Goal: Information Seeking & Learning: Compare options

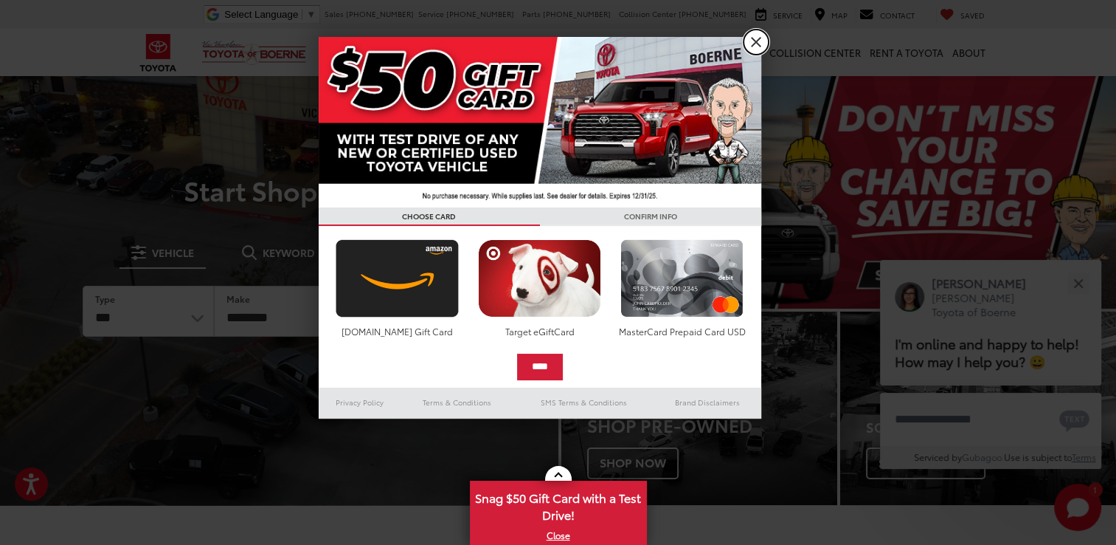
click at [750, 52] on link "X" at bounding box center [756, 42] width 25 height 25
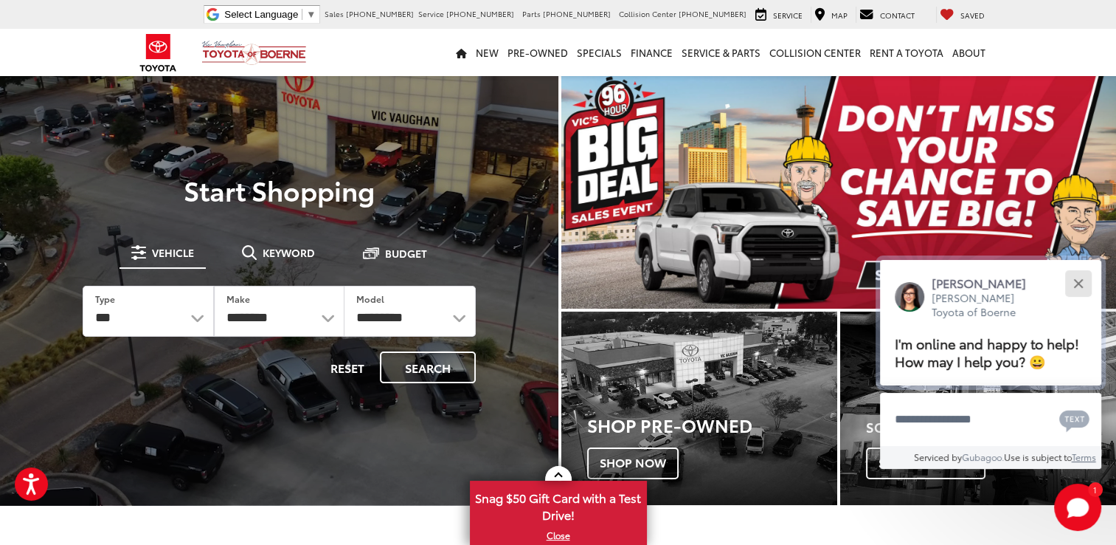
click at [1084, 273] on button "Close" at bounding box center [1079, 283] width 32 height 32
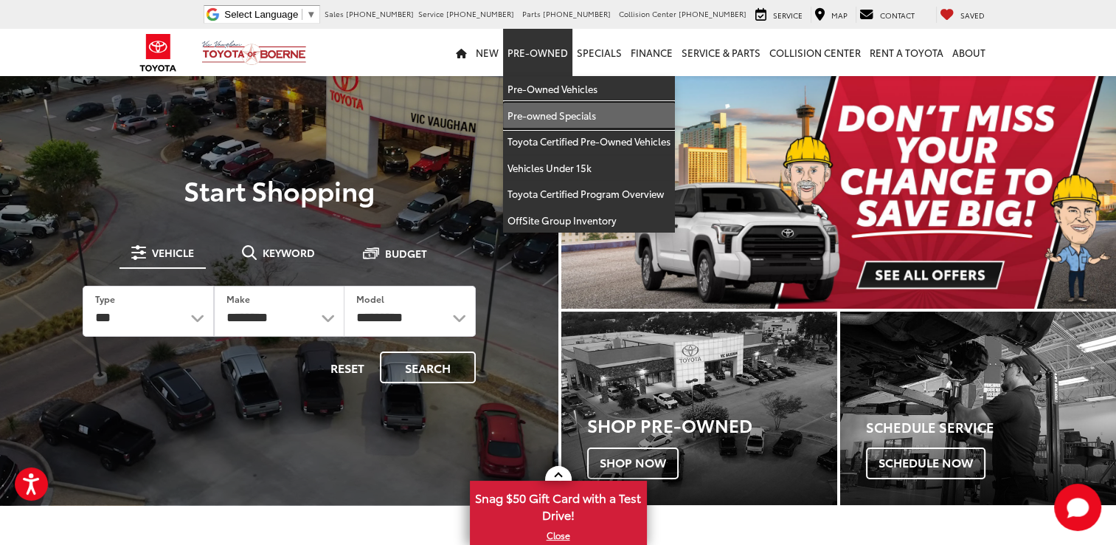
click at [558, 123] on link "Pre-owned Specials" at bounding box center [589, 116] width 172 height 27
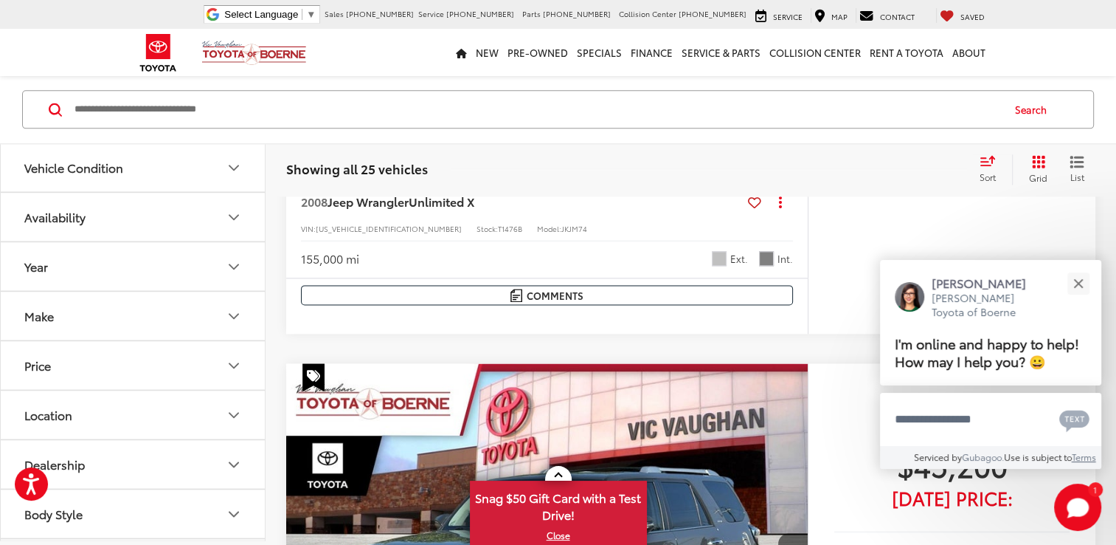
scroll to position [1915, 0]
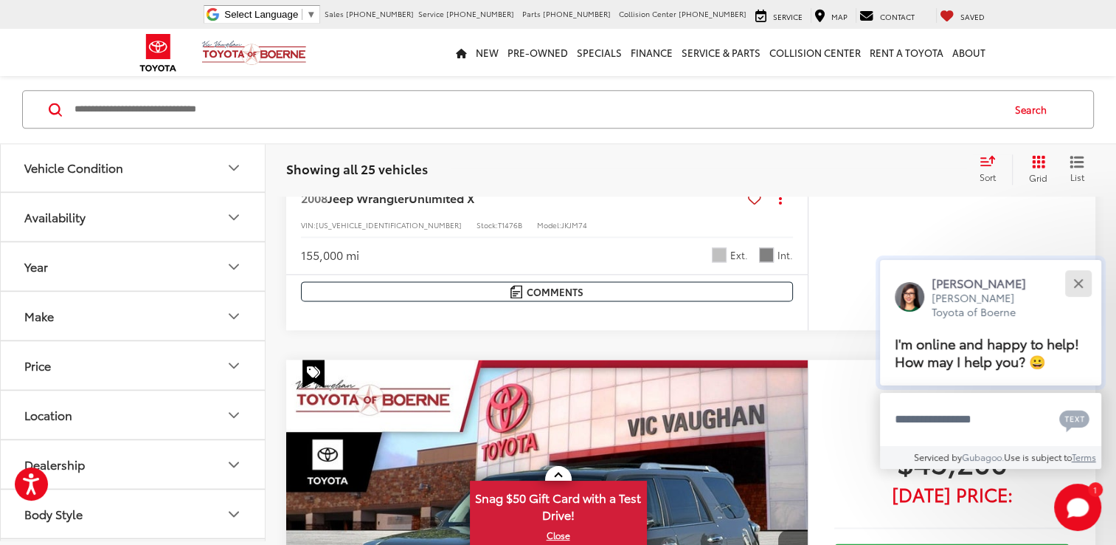
click at [1080, 282] on div "Close" at bounding box center [1079, 283] width 10 height 10
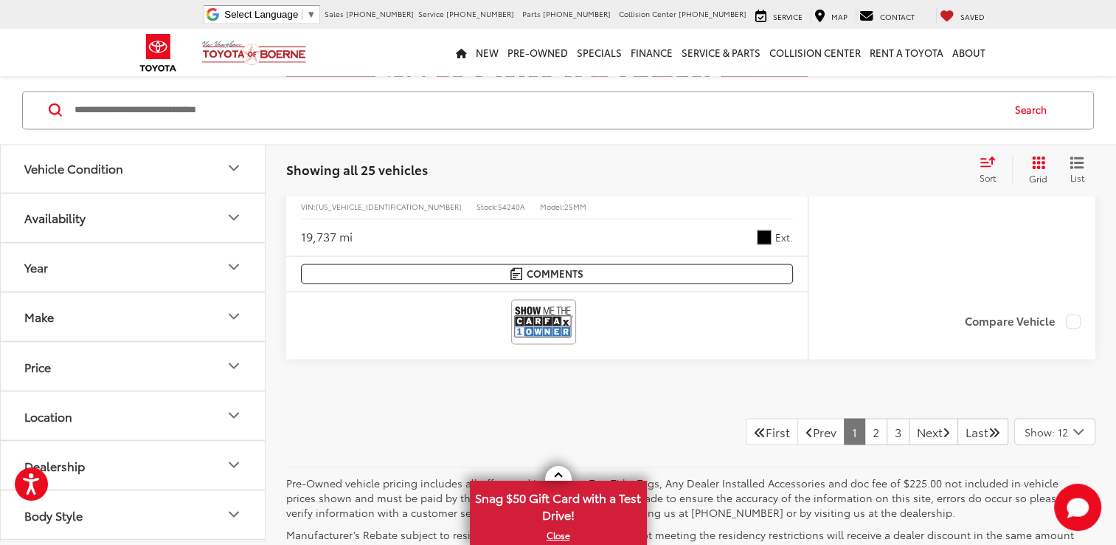
scroll to position [7960, 0]
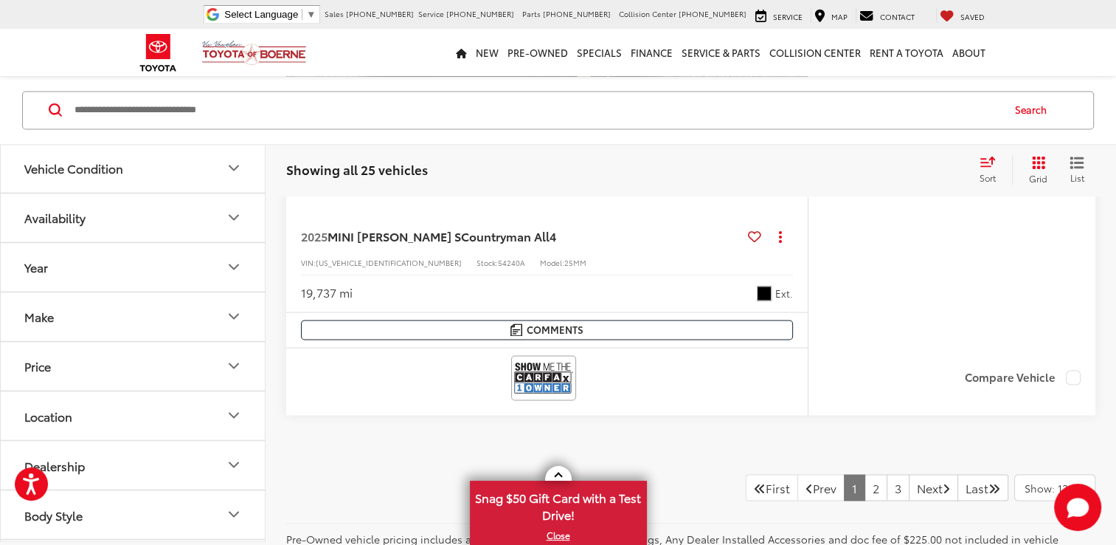
click at [238, 351] on button "Price" at bounding box center [134, 366] width 266 height 48
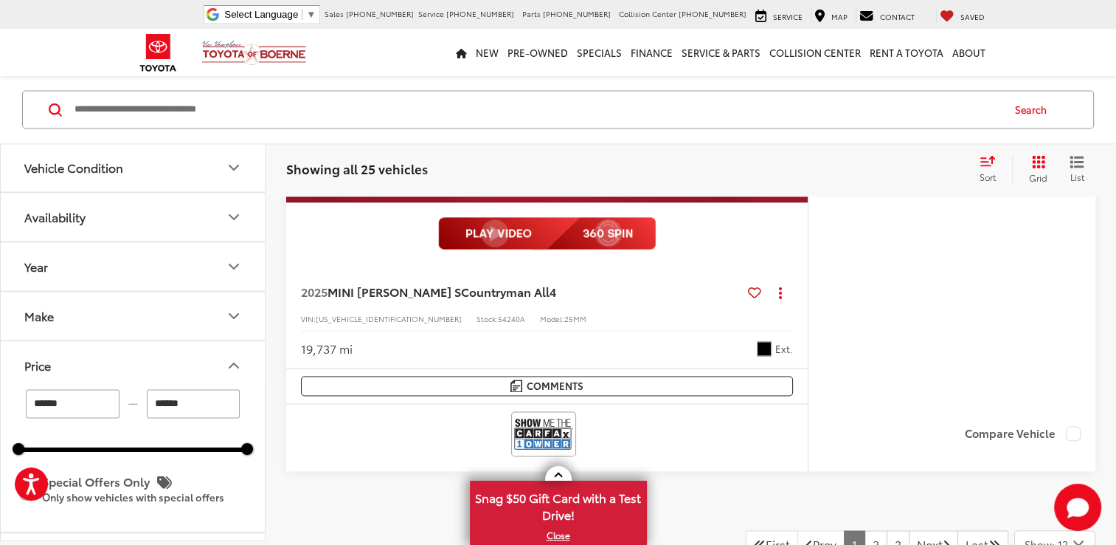
scroll to position [8017, 0]
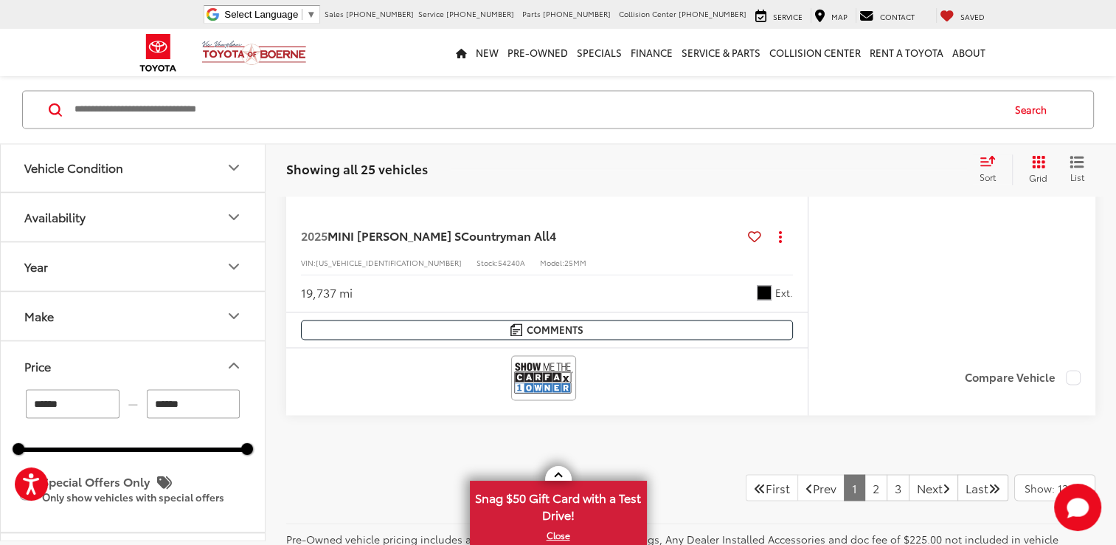
click at [238, 223] on icon "Availability" at bounding box center [234, 218] width 18 height 18
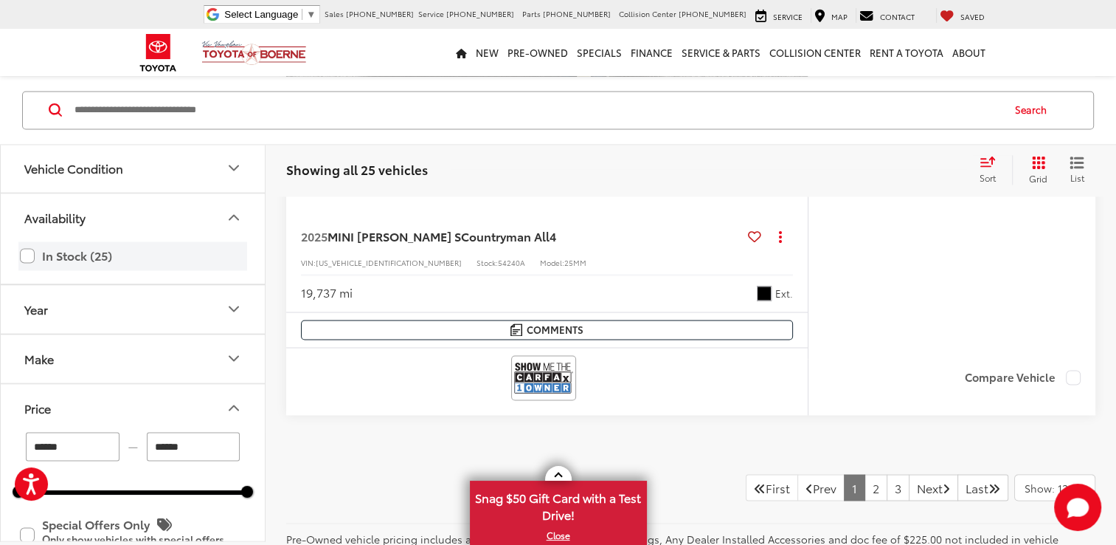
click at [22, 249] on label "In Stock (25)" at bounding box center [133, 256] width 226 height 26
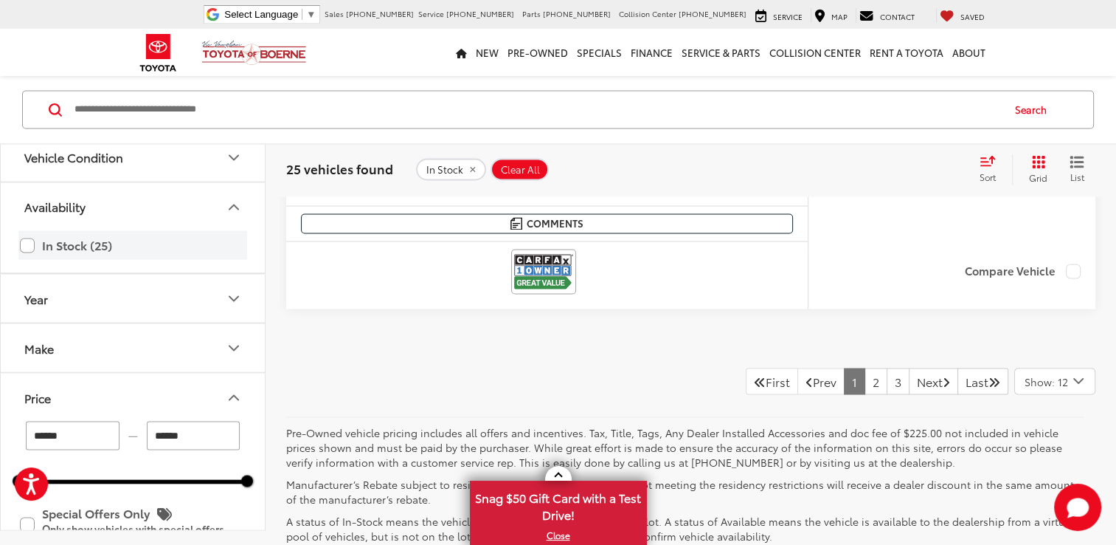
scroll to position [8126, 0]
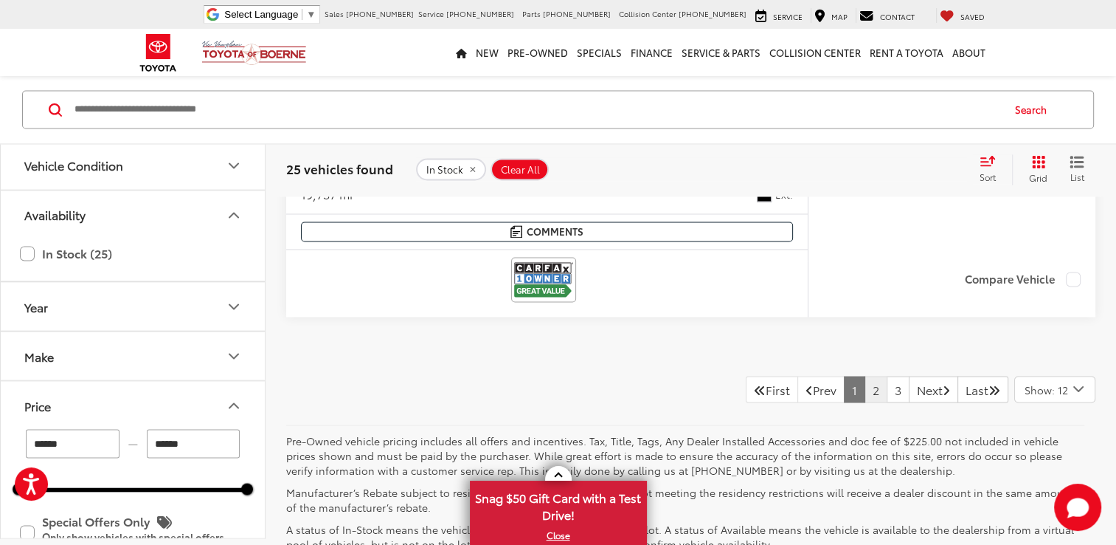
click at [865, 385] on link "2" at bounding box center [876, 389] width 23 height 27
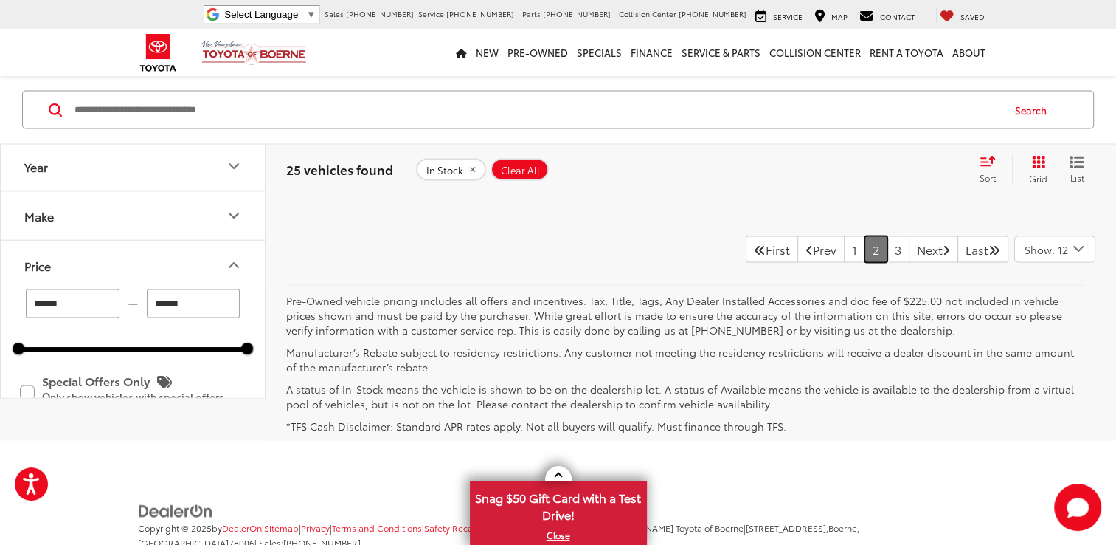
scroll to position [8323, 0]
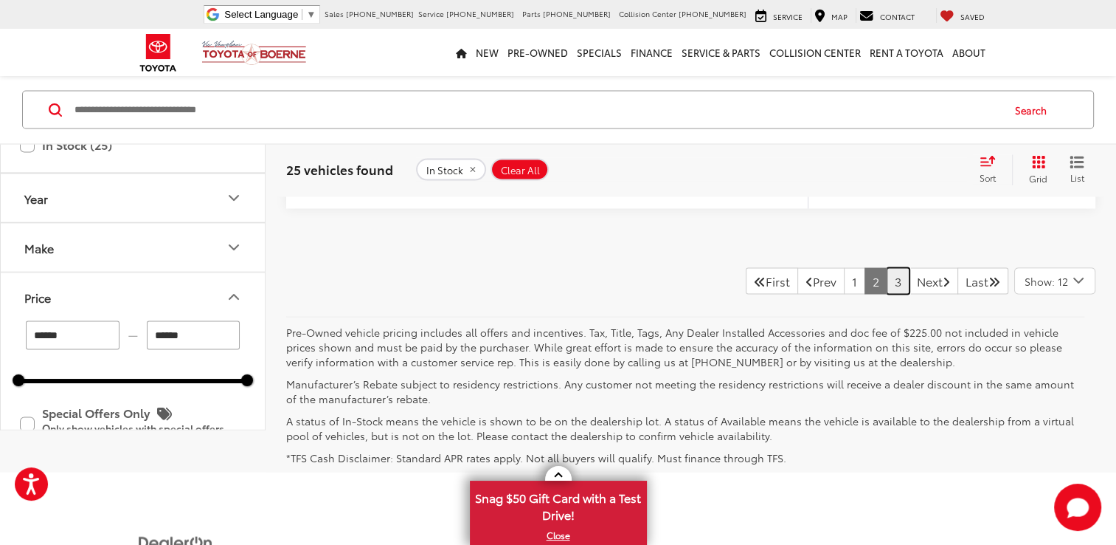
click at [887, 294] on link "3" at bounding box center [898, 280] width 23 height 27
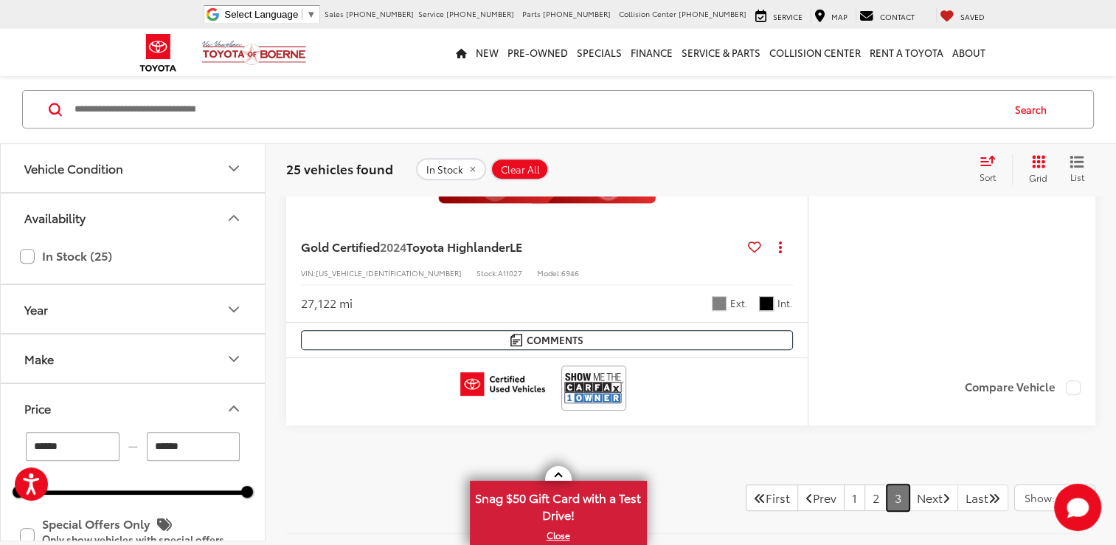
scroll to position [537, 0]
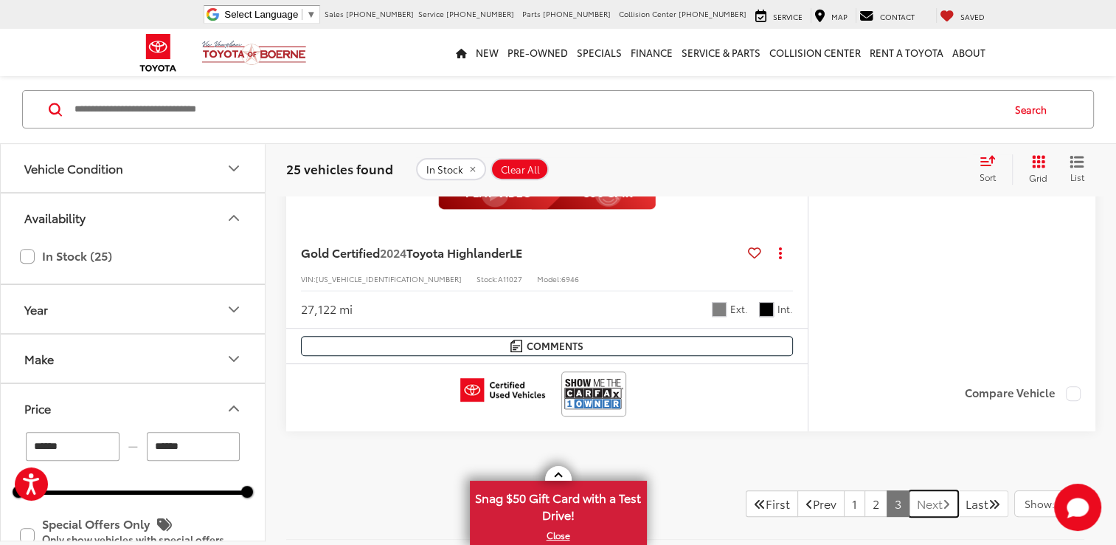
click at [923, 502] on link "Next" at bounding box center [933, 503] width 49 height 27
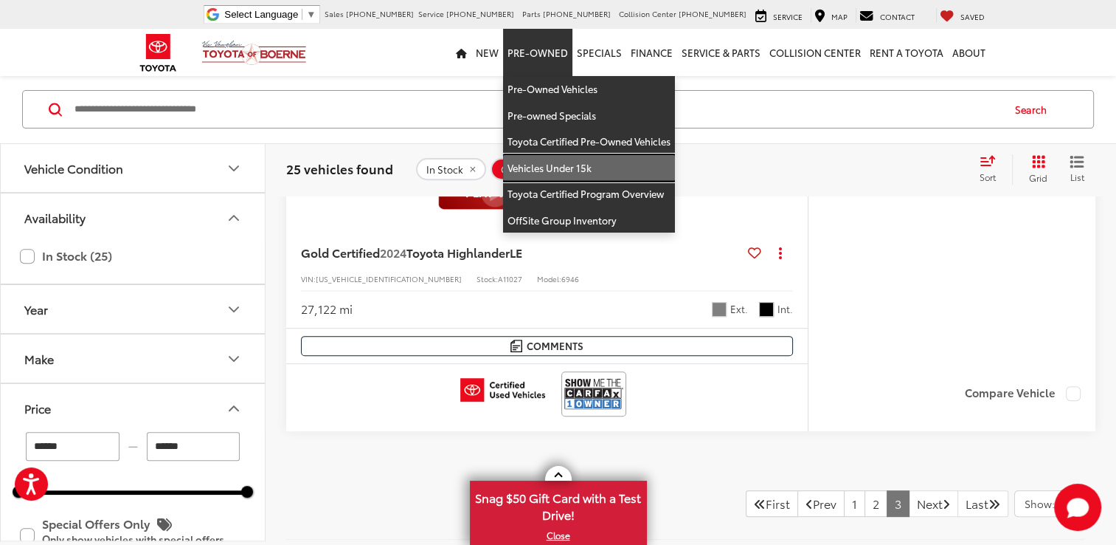
click at [557, 172] on link "Vehicles Under 15k" at bounding box center [589, 168] width 172 height 27
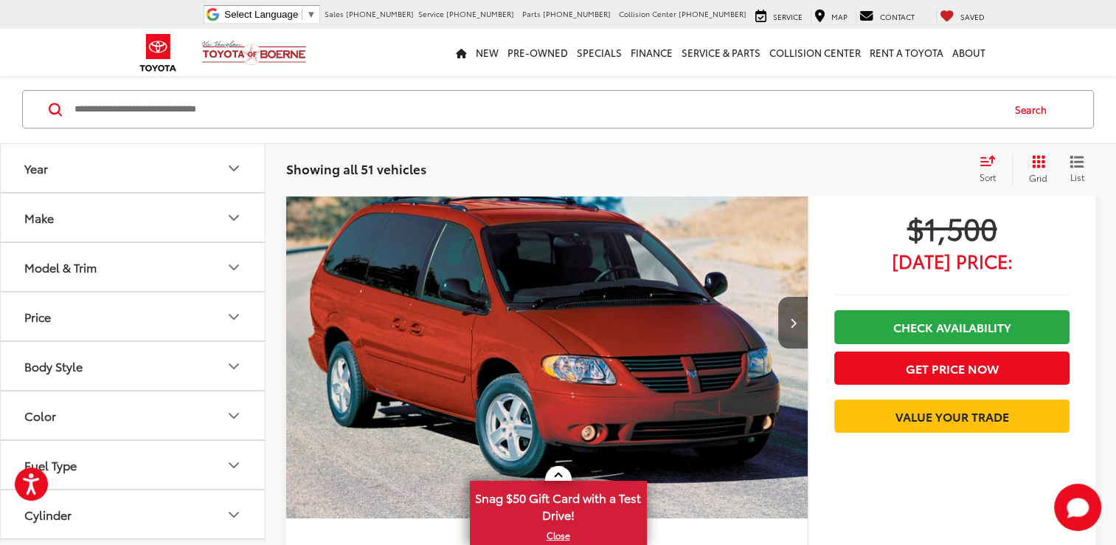
scroll to position [193, 0]
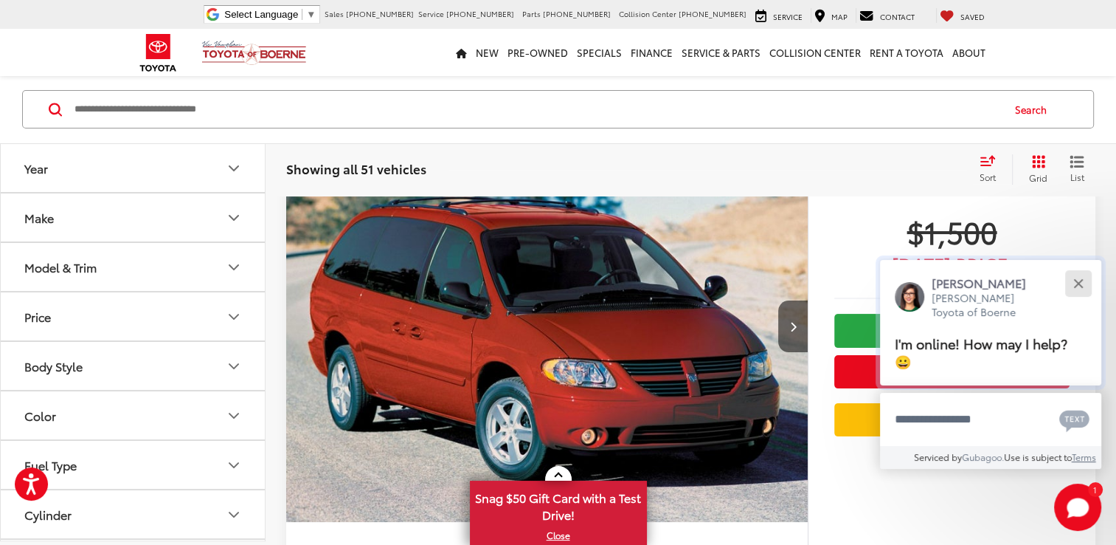
click at [1080, 272] on button "Close" at bounding box center [1079, 283] width 32 height 32
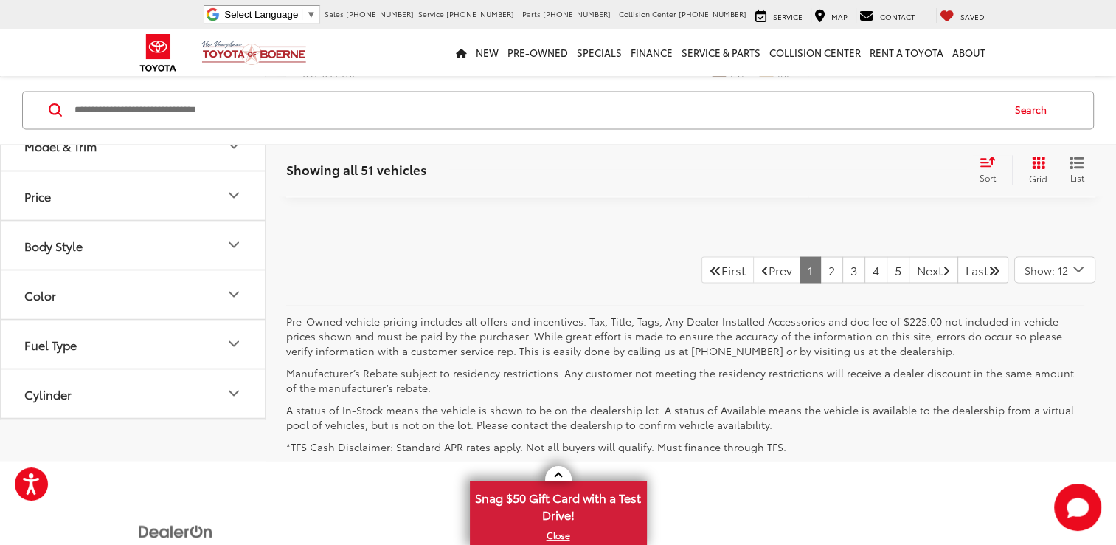
scroll to position [8170, 0]
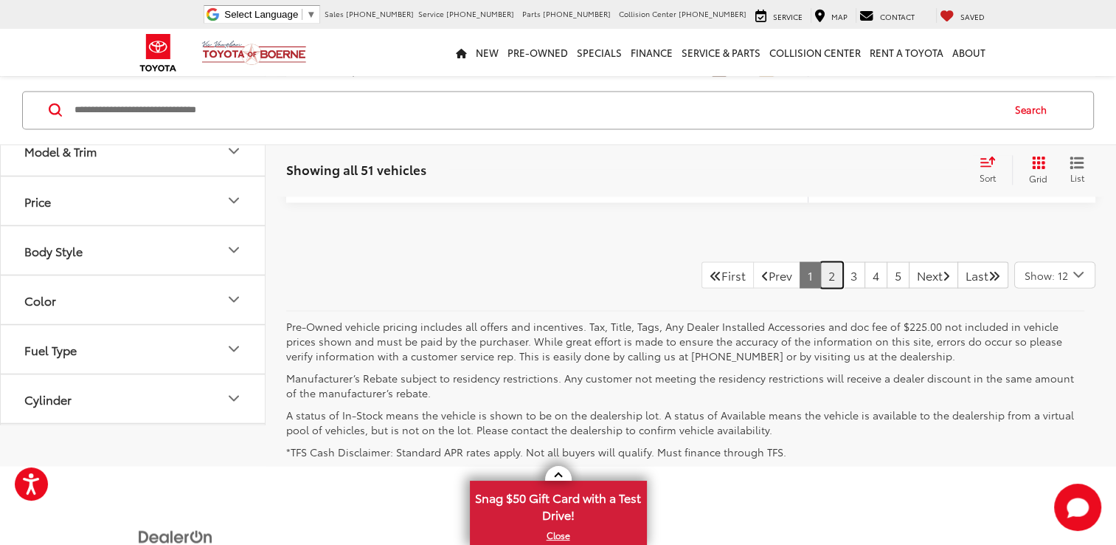
click at [821, 278] on link "2" at bounding box center [832, 274] width 23 height 27
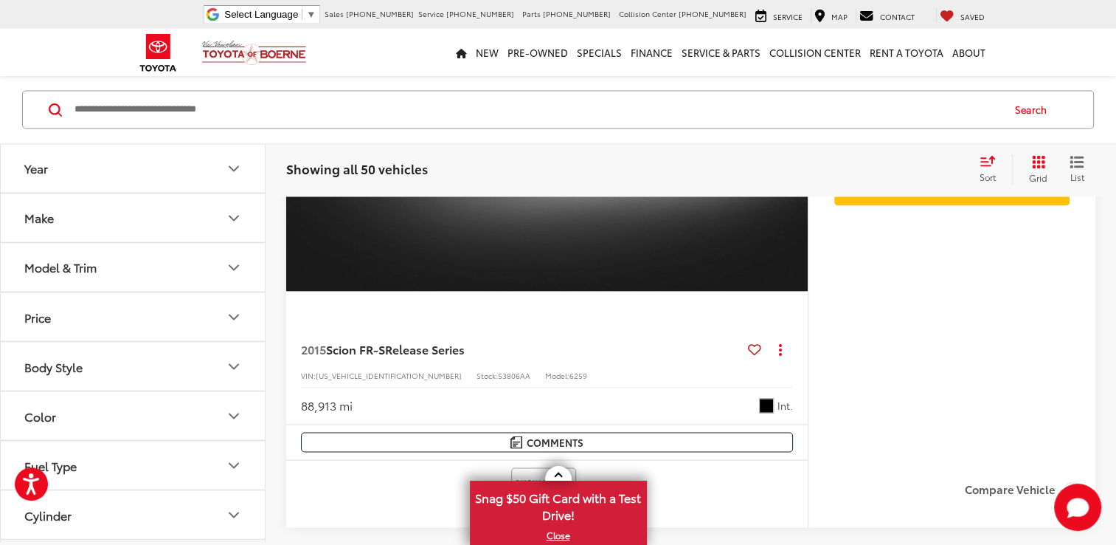
scroll to position [2513, 0]
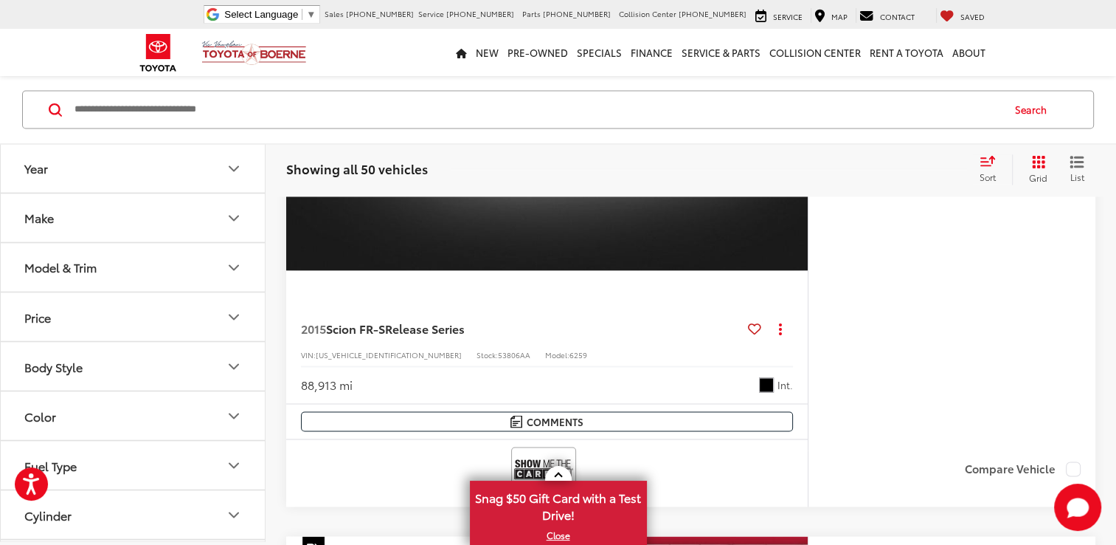
click at [1076, 453] on div "Compare Vehicle" at bounding box center [952, 478] width 287 height 56
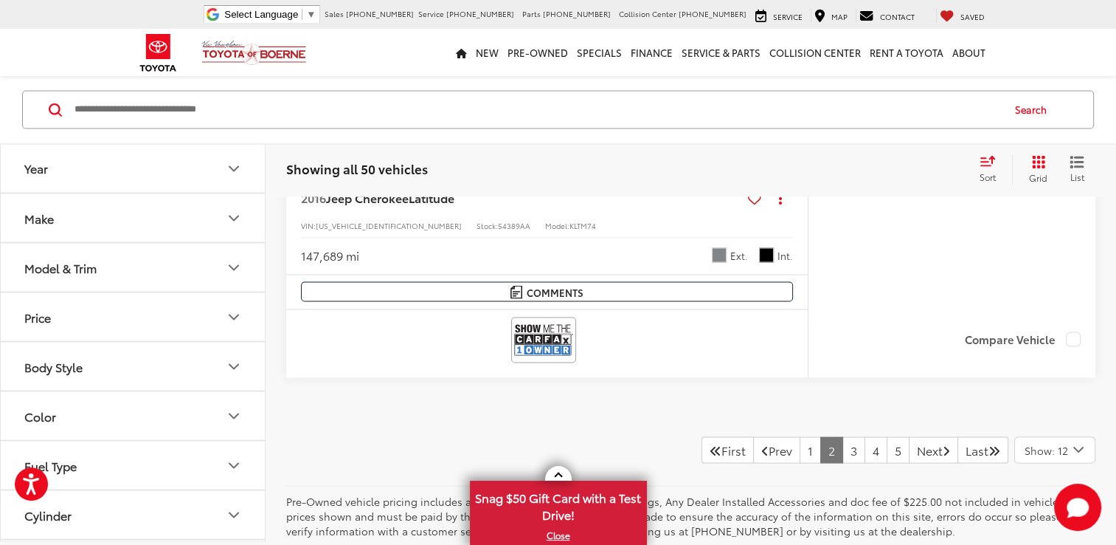
scroll to position [8163, 0]
click at [843, 442] on link "3" at bounding box center [854, 446] width 23 height 27
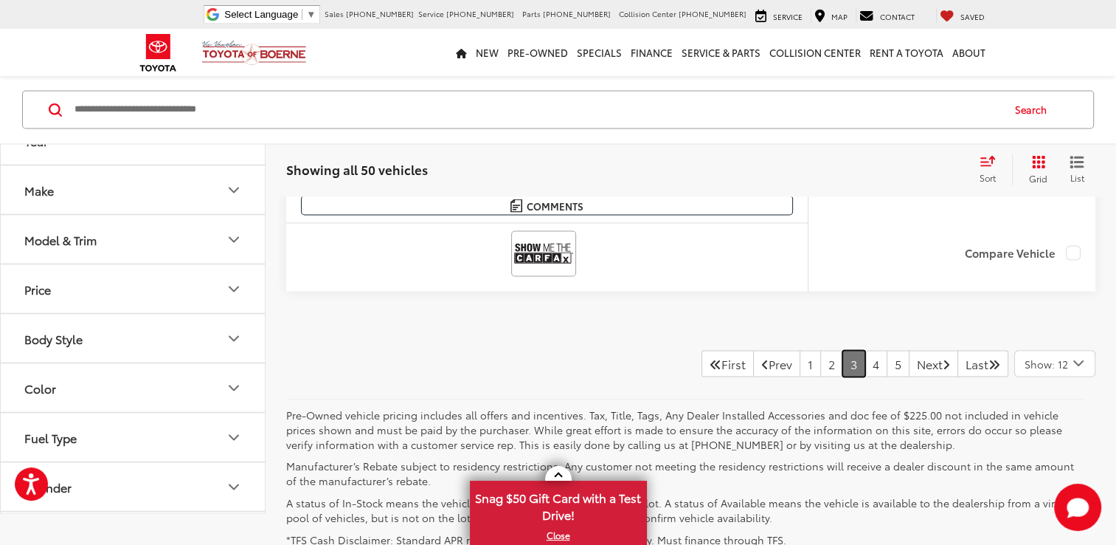
scroll to position [8247, 0]
click at [865, 354] on link "4" at bounding box center [876, 363] width 23 height 27
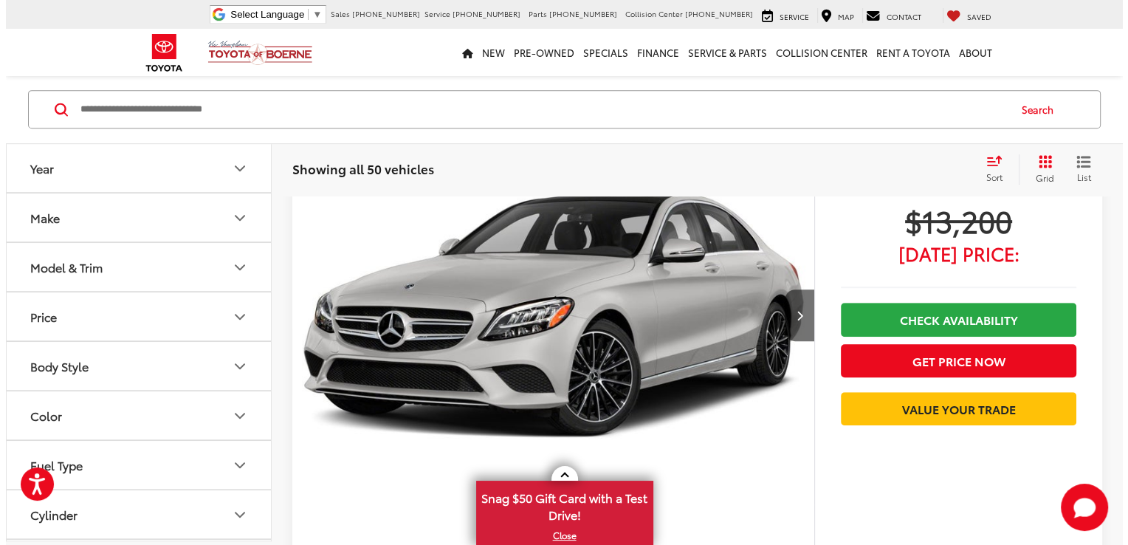
scroll to position [6353, 0]
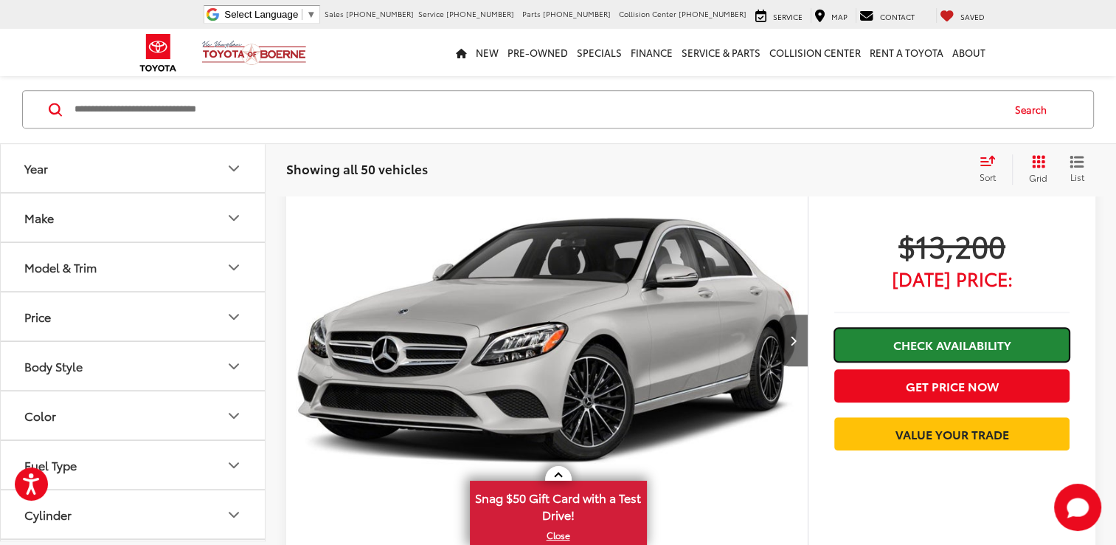
click at [1028, 336] on link "Check Availability" at bounding box center [952, 344] width 235 height 33
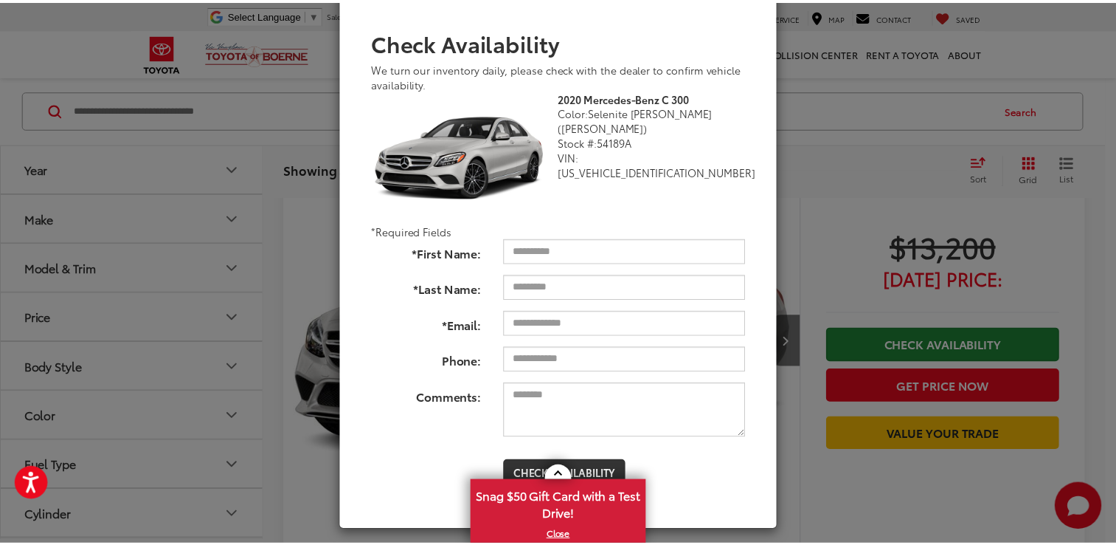
scroll to position [83, 0]
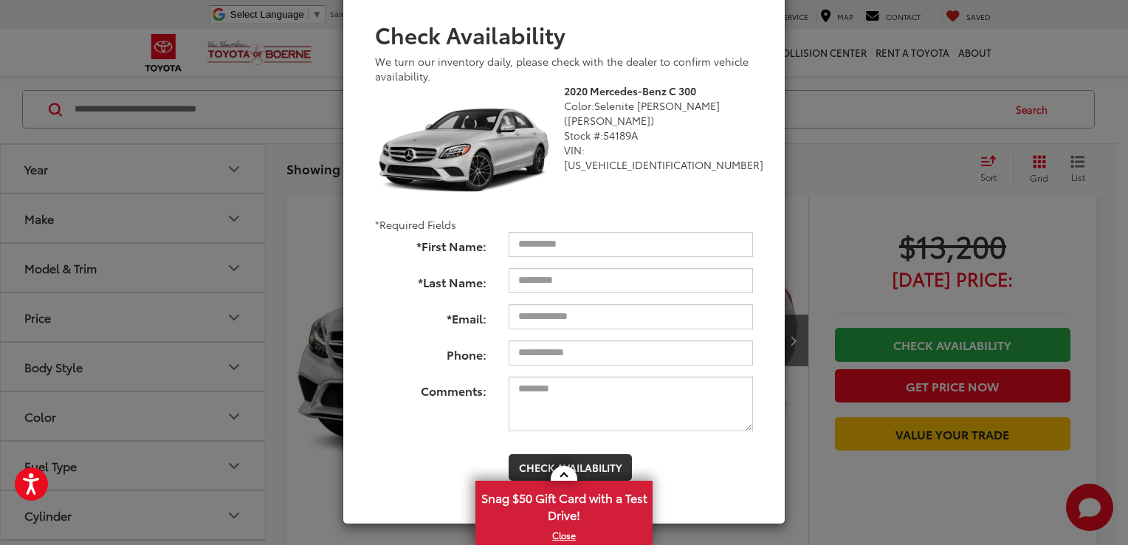
click at [935, 203] on div "Check Availability We turn our inventory daily, please check with the dealer to…" at bounding box center [564, 272] width 1128 height 545
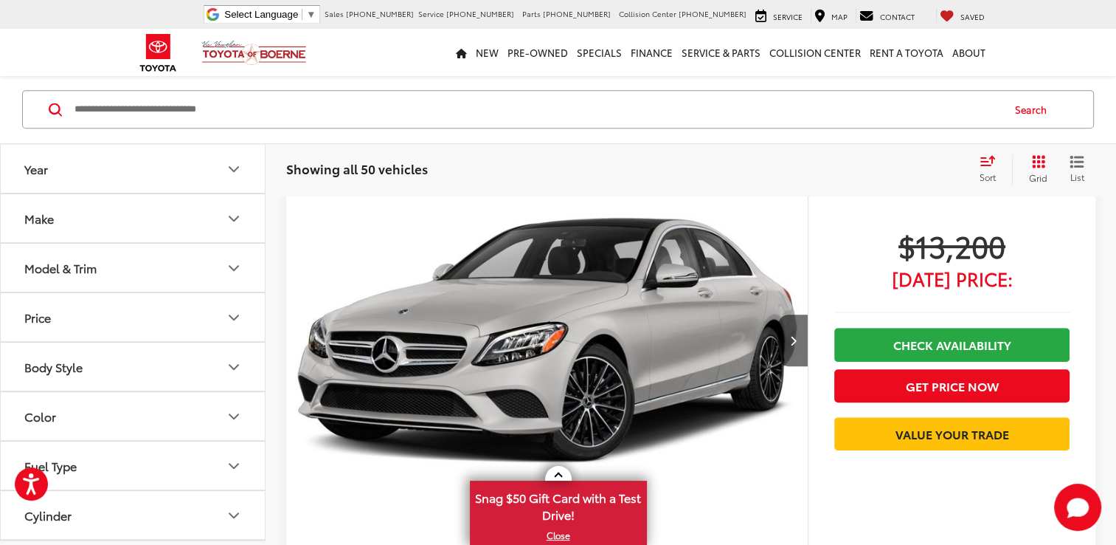
click at [783, 493] on img "2020 Mercedes-Benz C-Class C 300 0" at bounding box center [548, 340] width 524 height 393
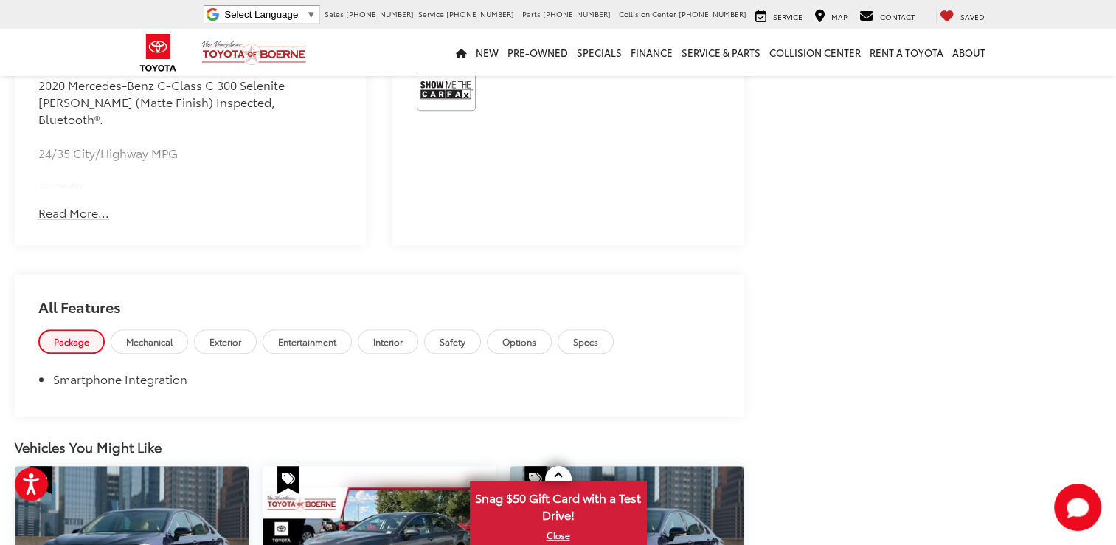
scroll to position [989, 0]
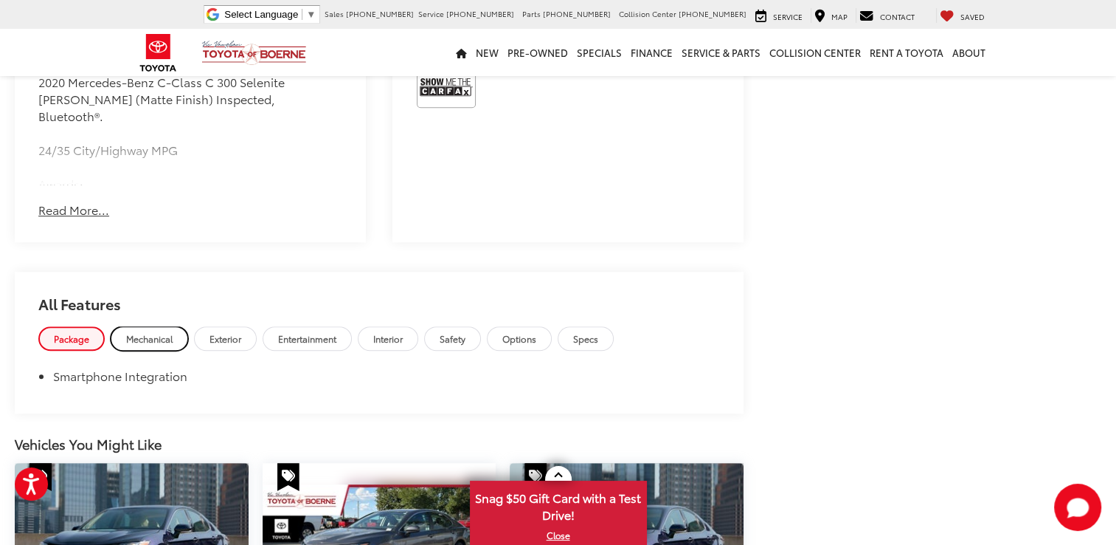
click at [171, 332] on span "Mechanical" at bounding box center [149, 338] width 46 height 13
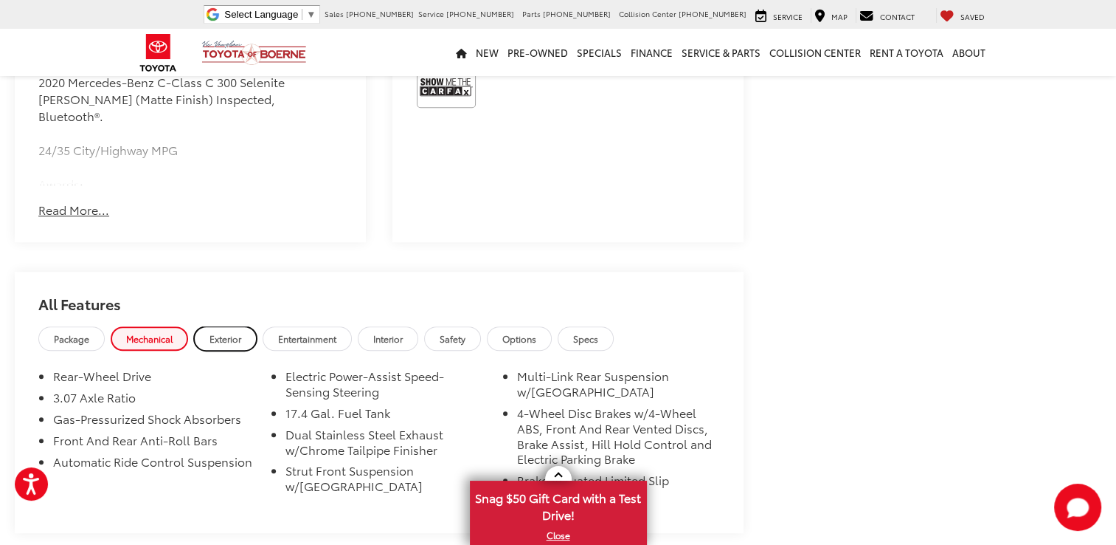
click at [233, 329] on link "Exterior" at bounding box center [225, 338] width 63 height 24
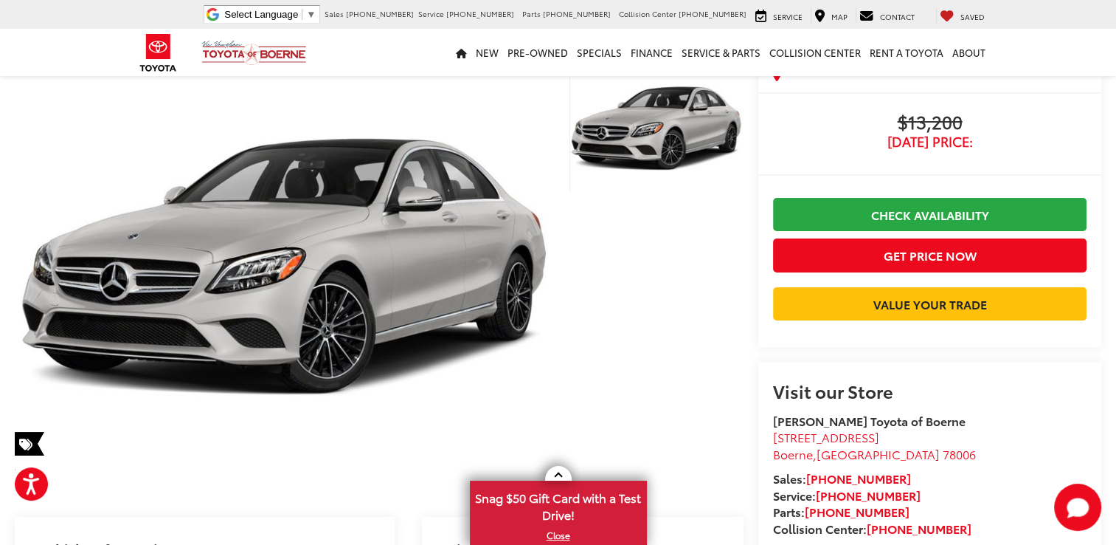
scroll to position [49, 0]
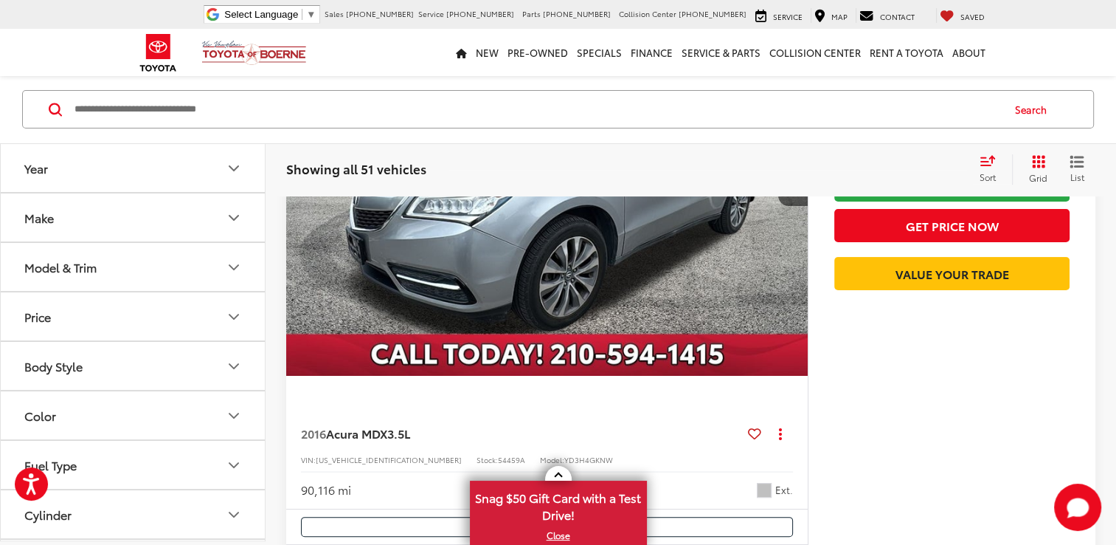
scroll to position [5736, 0]
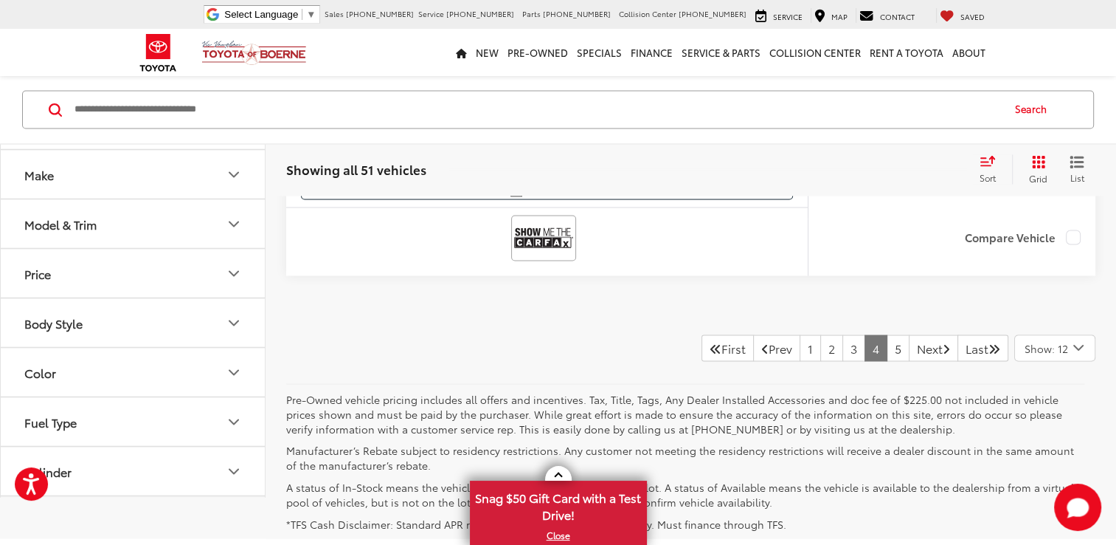
scroll to position [8253, 0]
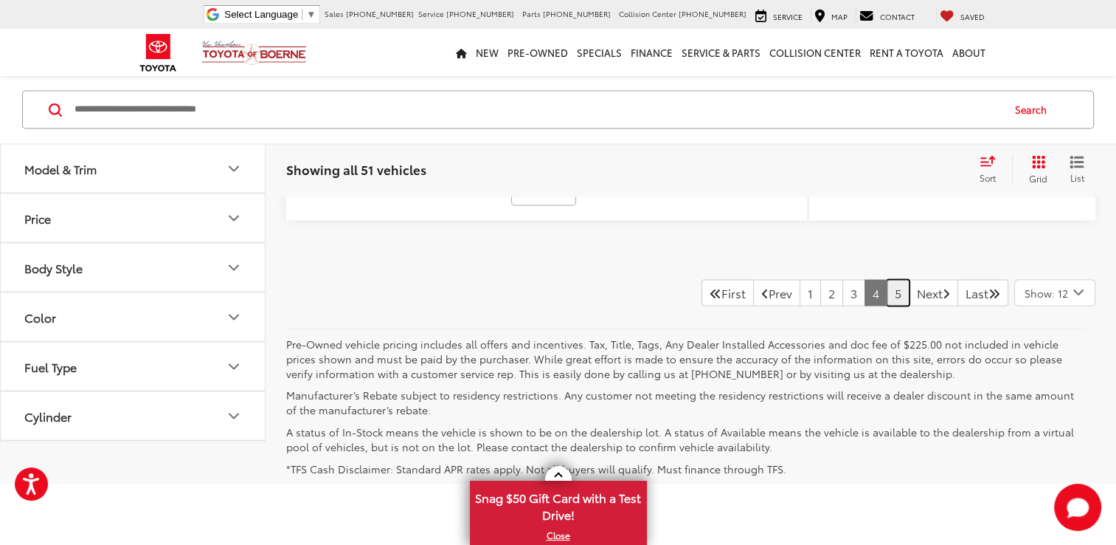
click at [887, 279] on link "5" at bounding box center [898, 292] width 23 height 27
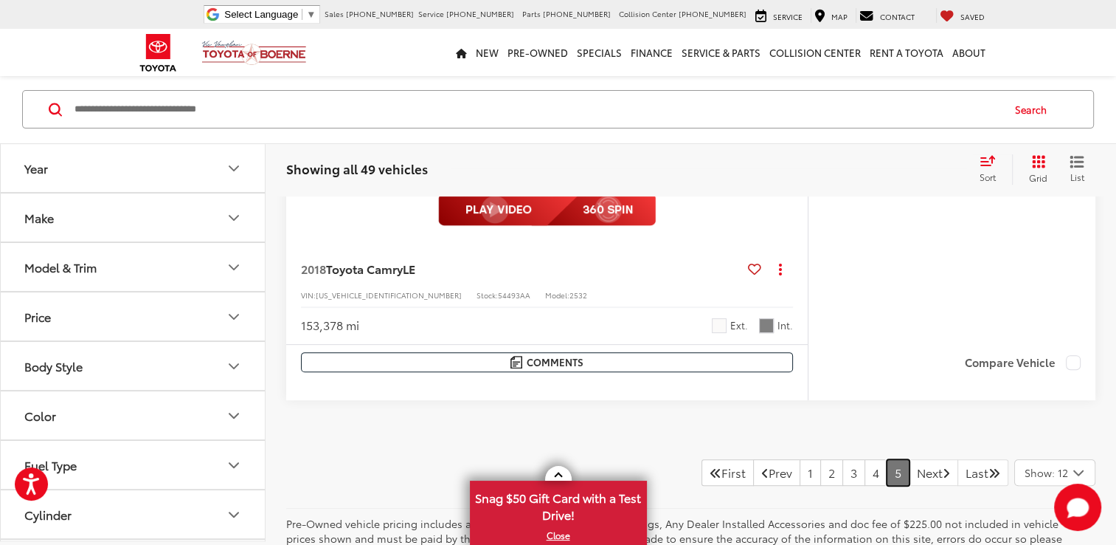
scroll to position [540, 0]
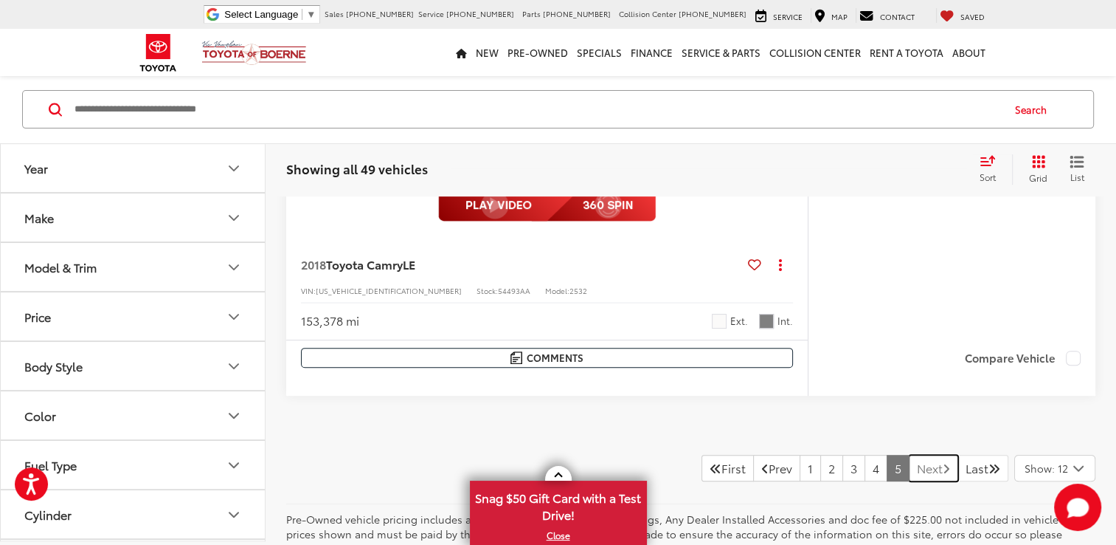
click at [921, 477] on link "Next" at bounding box center [933, 468] width 49 height 27
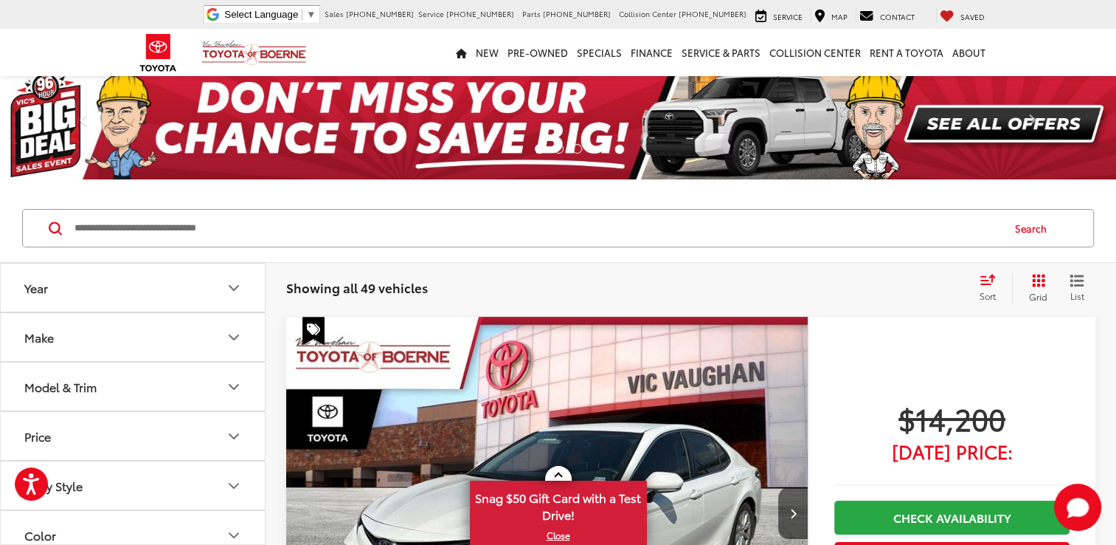
scroll to position [0, 0]
